Goal: Transaction & Acquisition: Purchase product/service

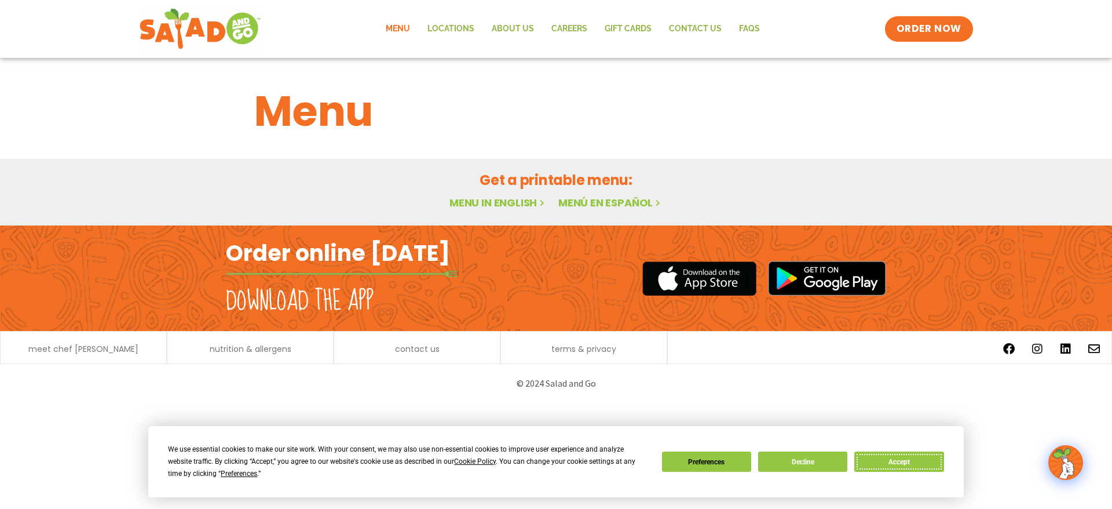
click at [899, 465] on button "Accept" at bounding box center [899, 461] width 89 height 20
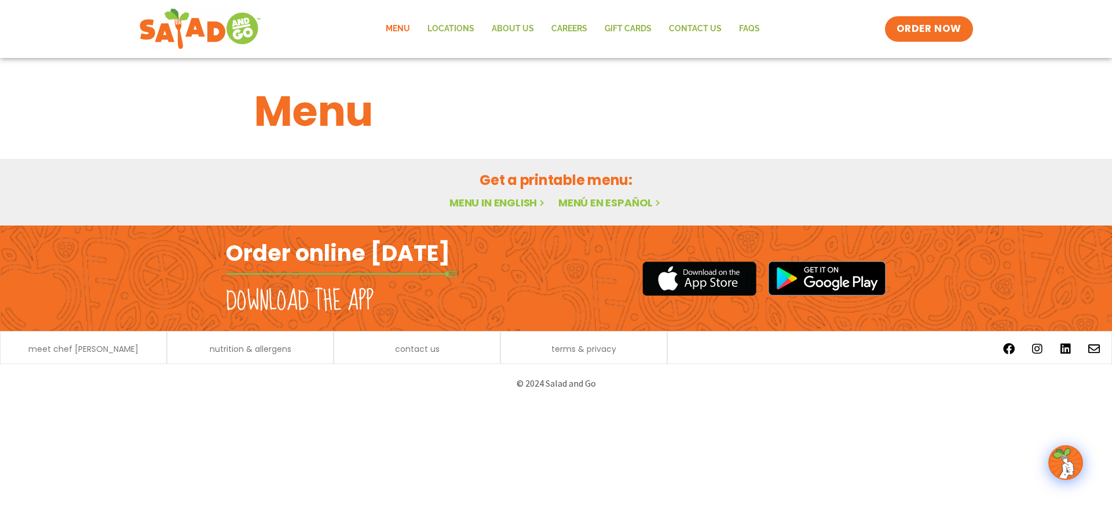
click at [401, 31] on link "Menu" at bounding box center [398, 29] width 42 height 27
click at [480, 203] on link "Menu in English" at bounding box center [498, 202] width 97 height 14
drag, startPoint x: 299, startPoint y: 110, endPoint x: 397, endPoint y: 45, distance: 118.3
click at [300, 109] on h1 "Menu" at bounding box center [556, 111] width 604 height 63
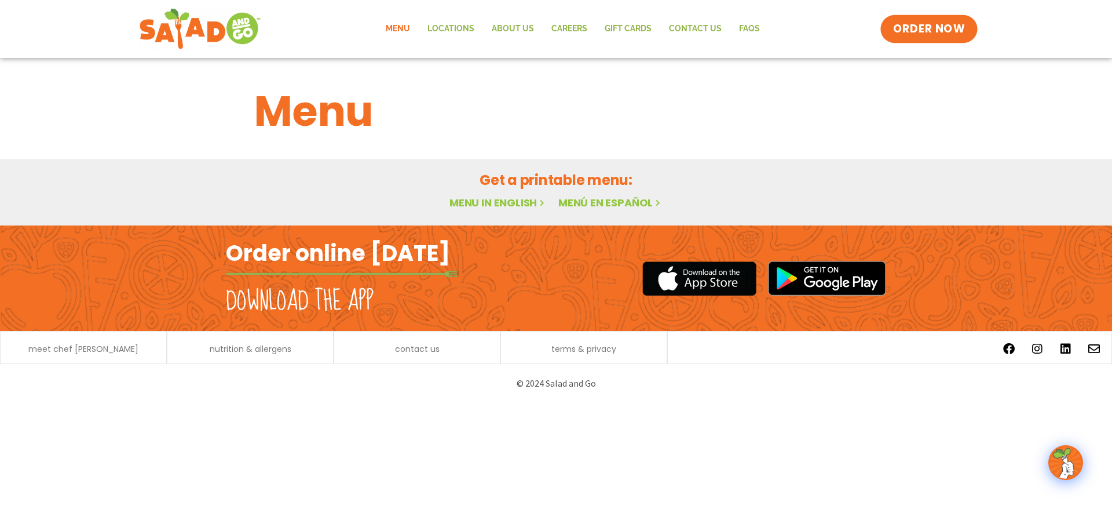
click at [899, 32] on span "ORDER NOW" at bounding box center [929, 28] width 72 height 15
